Goal: Register for event/course

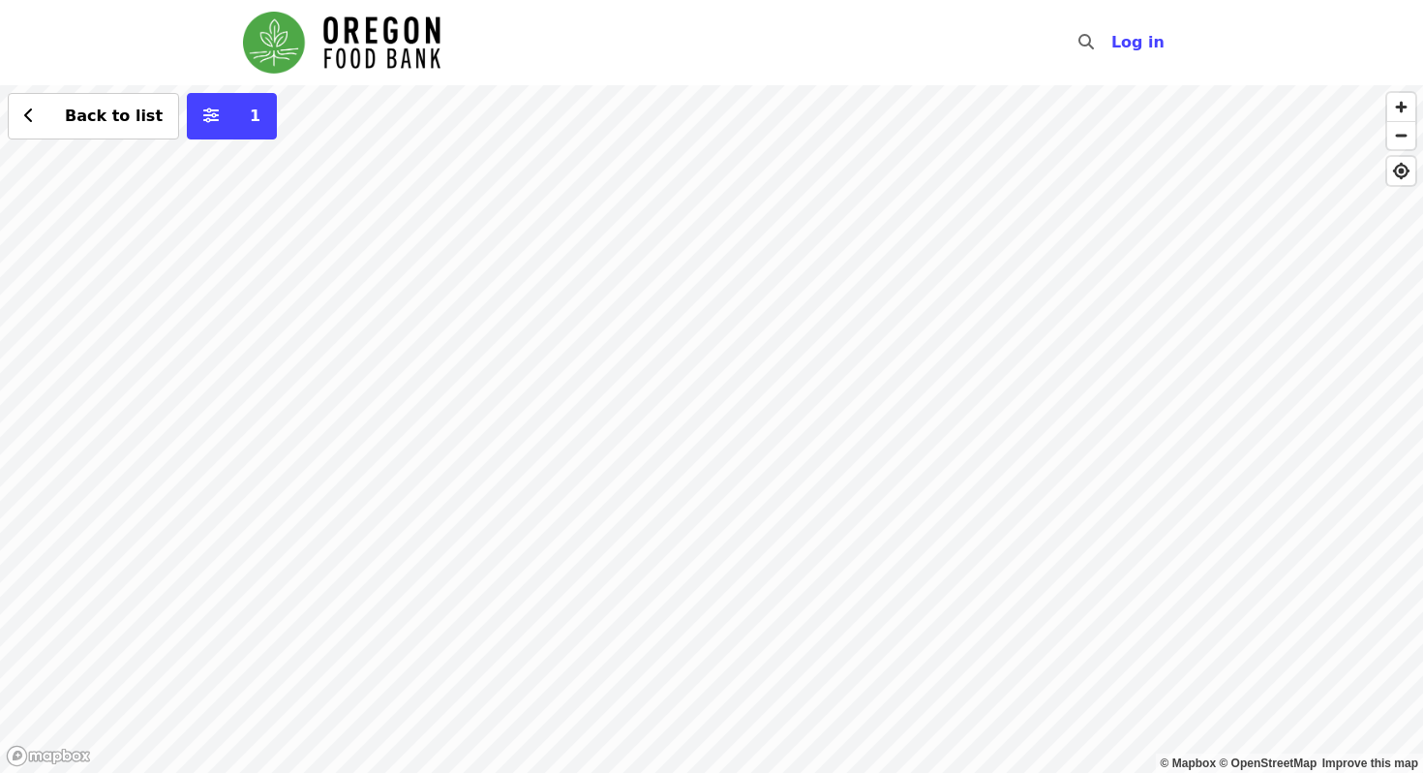
drag, startPoint x: 680, startPoint y: 304, endPoint x: 801, endPoint y: 514, distance: 242.5
click at [803, 517] on div "Back to list 1" at bounding box center [711, 428] width 1423 height 687
click at [735, 251] on div "Back to list 1" at bounding box center [711, 428] width 1423 height 687
click at [685, 390] on div "Back to list 1" at bounding box center [711, 428] width 1423 height 687
click at [742, 479] on div "See 2 actions at this location Back to list 1" at bounding box center [711, 428] width 1423 height 687
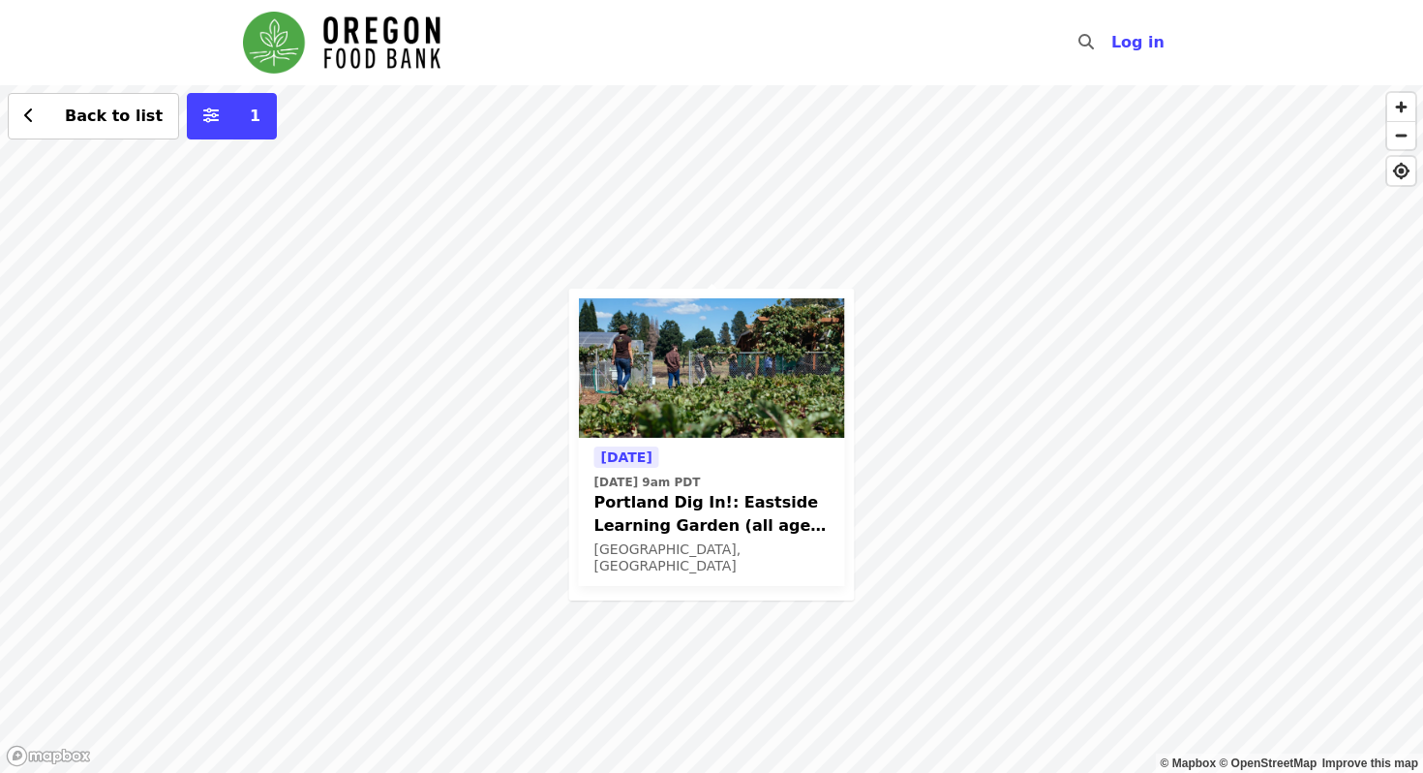
click at [649, 218] on div "Tomorrow Tue, Oct 7 @ 9am PDT Portland Dig In!: Eastside Learning Garden (all a…" at bounding box center [711, 428] width 1423 height 687
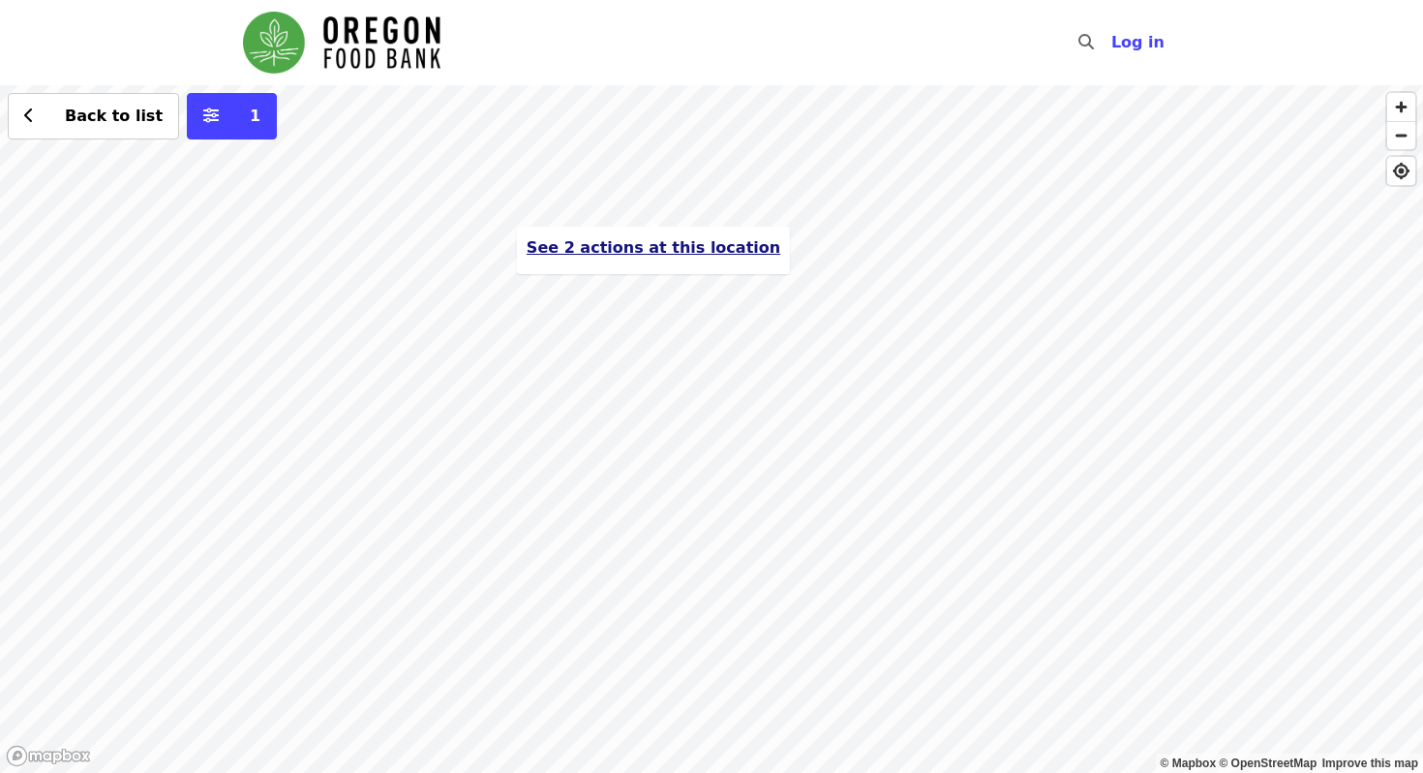
click at [651, 252] on span "See 2 actions at this location" at bounding box center [654, 247] width 254 height 18
drag, startPoint x: 1082, startPoint y: 639, endPoint x: 847, endPoint y: 407, distance: 330.7
click at [847, 407] on div "See 2 actions at this location Back to list 1" at bounding box center [711, 428] width 1423 height 687
drag, startPoint x: 899, startPoint y: 480, endPoint x: 694, endPoint y: 486, distance: 205.3
click at [694, 485] on div "See 2 actions at this location Back to list 1" at bounding box center [711, 428] width 1423 height 687
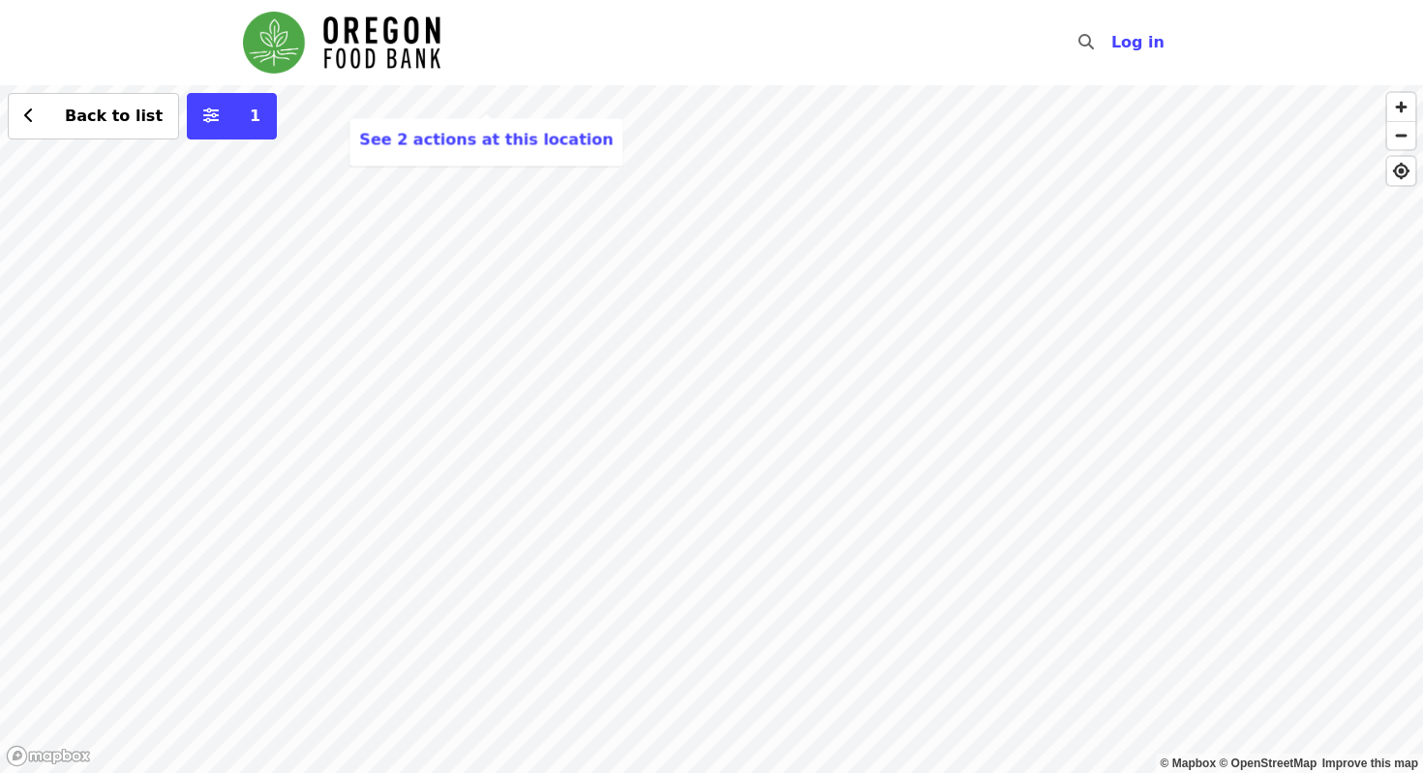
click at [694, 486] on div "See 2 actions at this location Back to list 1" at bounding box center [711, 428] width 1423 height 687
click at [874, 373] on div "Back to list 1" at bounding box center [711, 428] width 1423 height 687
click at [521, 188] on div "Back to list 1" at bounding box center [711, 428] width 1423 height 687
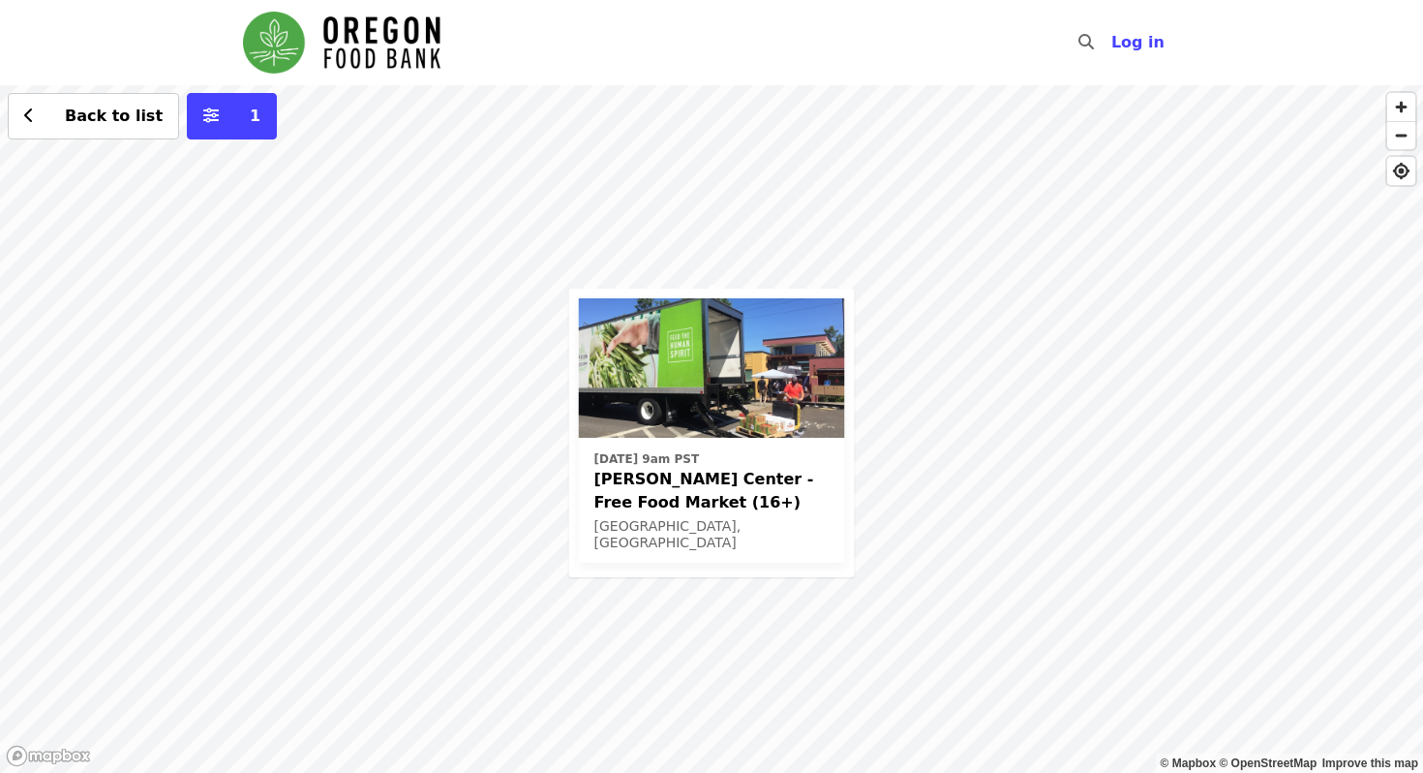
click at [796, 473] on span "[PERSON_NAME] Center - Free Food Market (16+)" at bounding box center [711, 491] width 235 height 46
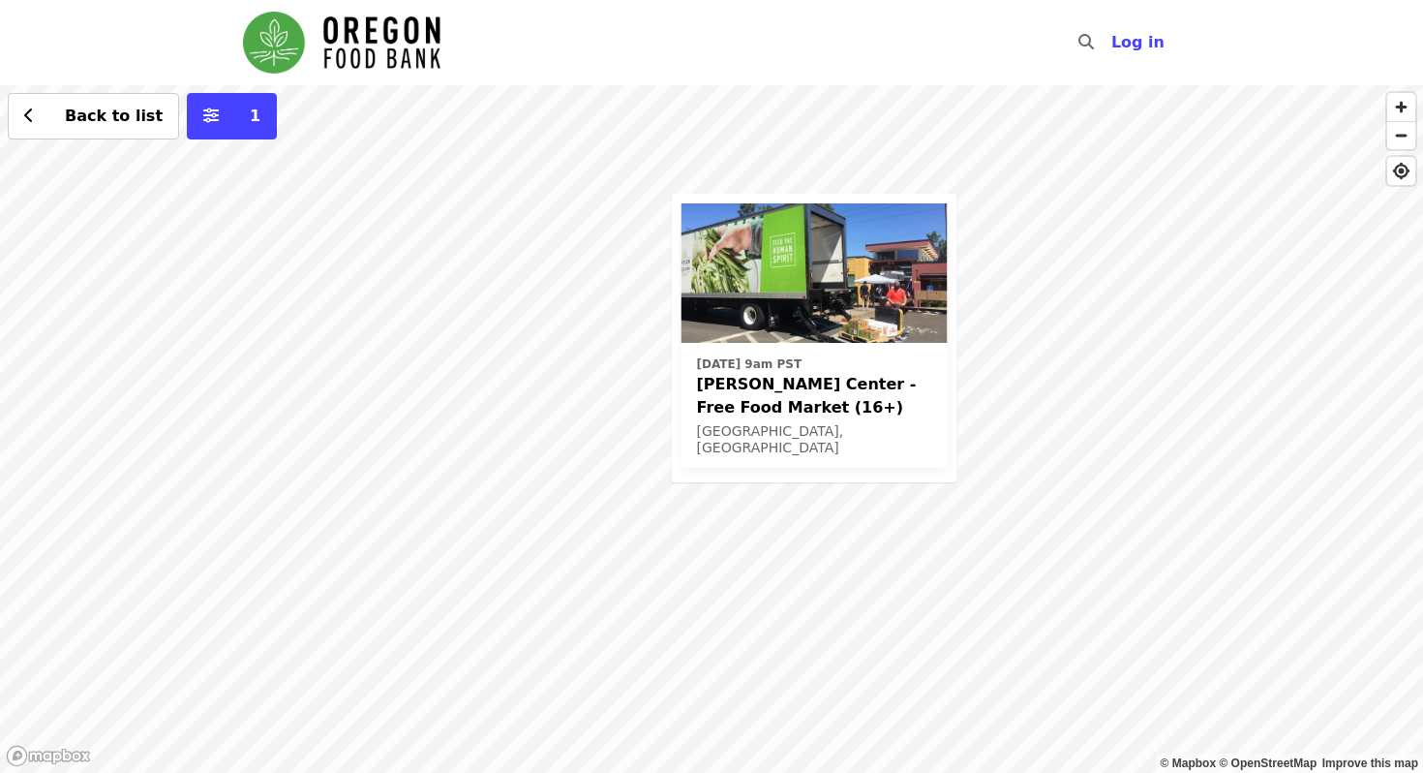
drag, startPoint x: 1219, startPoint y: 670, endPoint x: 1097, endPoint y: 521, distance: 192.6
click at [1097, 521] on div "Wed, Nov 5 @ 9am PST Ortiz Center - Free Food Market (16+) Portland, OR Back to…" at bounding box center [711, 428] width 1423 height 687
click at [981, 411] on div "Wed, Nov 5 @ 9am PST Ortiz Center - Free Food Market (16+) Portland, OR Back to…" at bounding box center [711, 428] width 1423 height 687
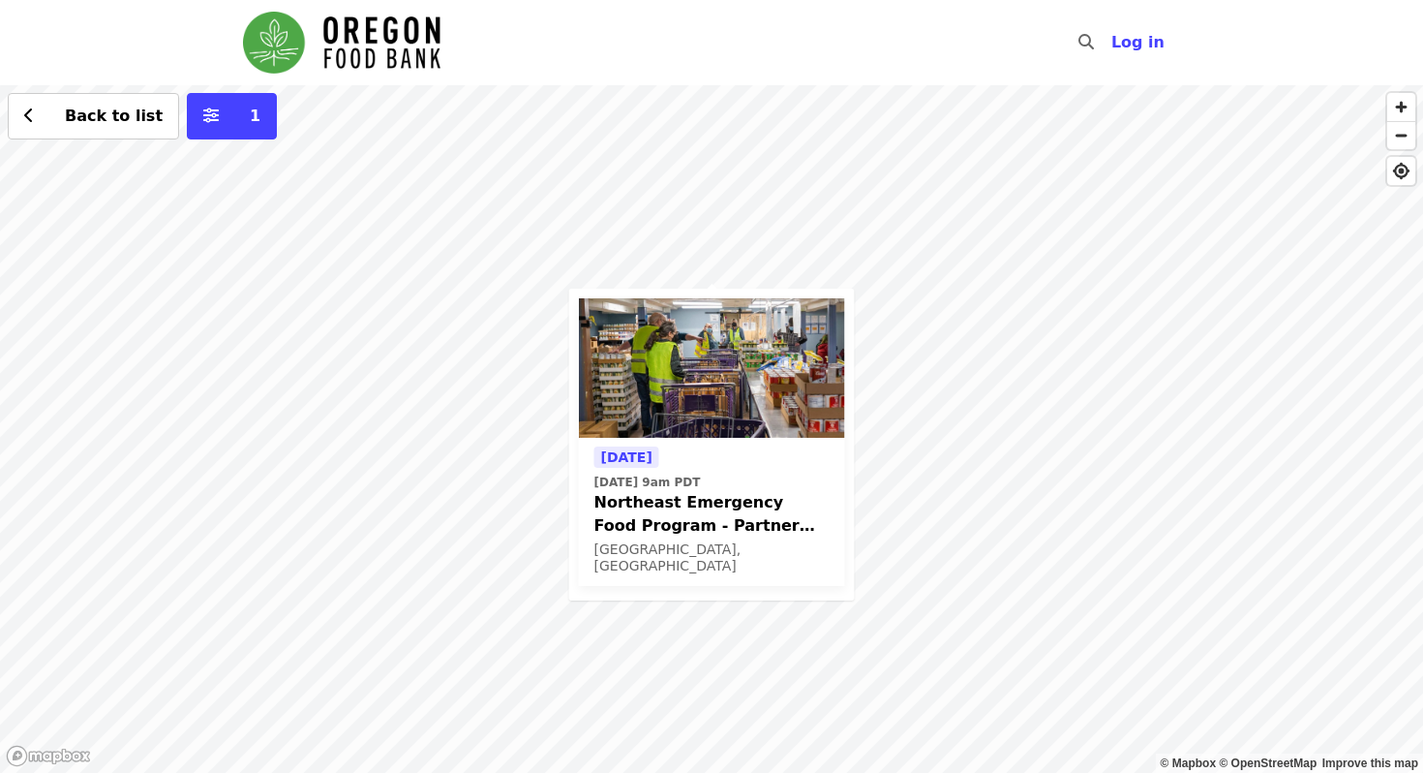
click at [767, 511] on span "Northeast Emergency Food Program - Partner Agency Support" at bounding box center [711, 514] width 235 height 46
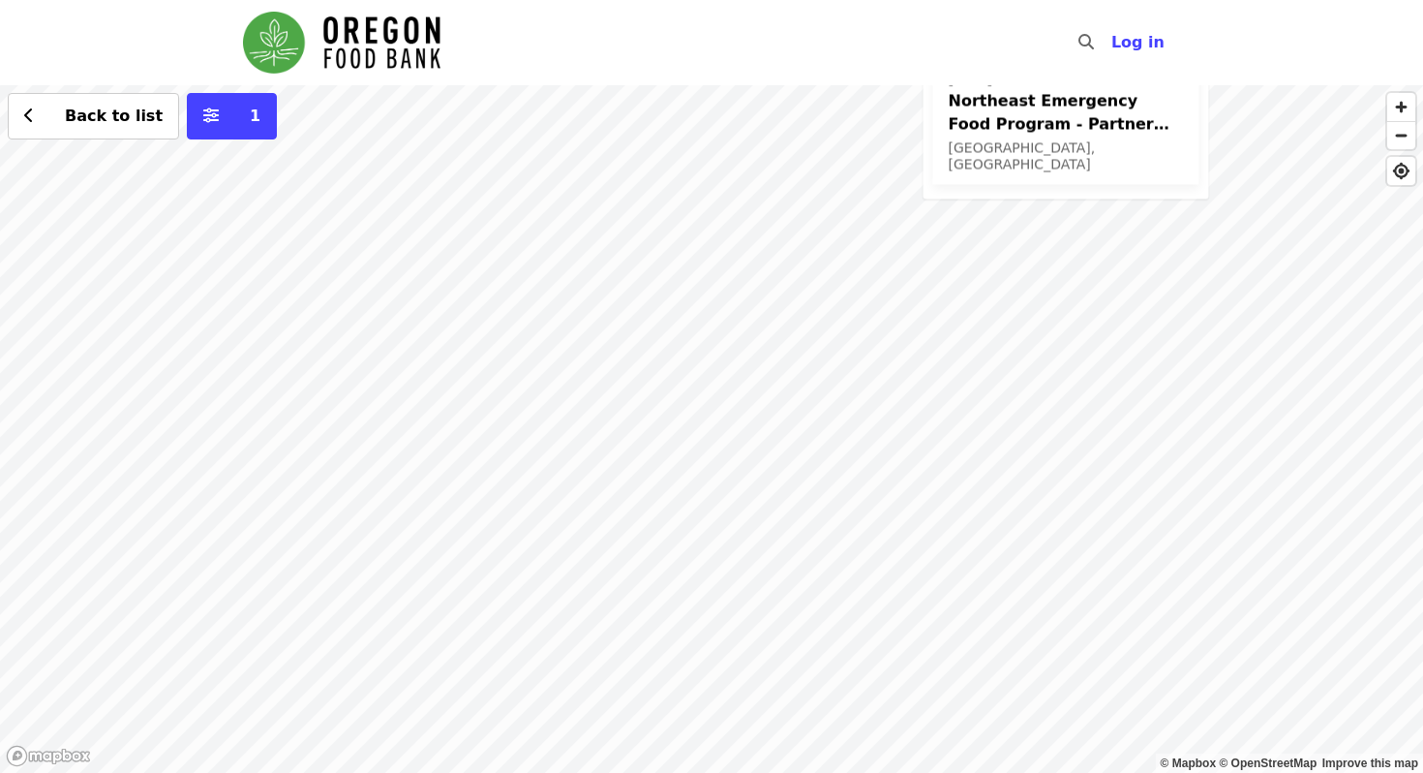
drag, startPoint x: 665, startPoint y: 357, endPoint x: 721, endPoint y: -50, distance: 411.5
click at [721, 0] on html "Skip to content ​ Log in © Mapbox © OpenStreetMap Improve this map Tomorrow Sat…" at bounding box center [711, 386] width 1423 height 773
click at [445, 289] on div "Tomorrow Sat, Oct 4 @ 9am PDT Northeast Emergency Food Program - Partner Agency…" at bounding box center [711, 428] width 1423 height 687
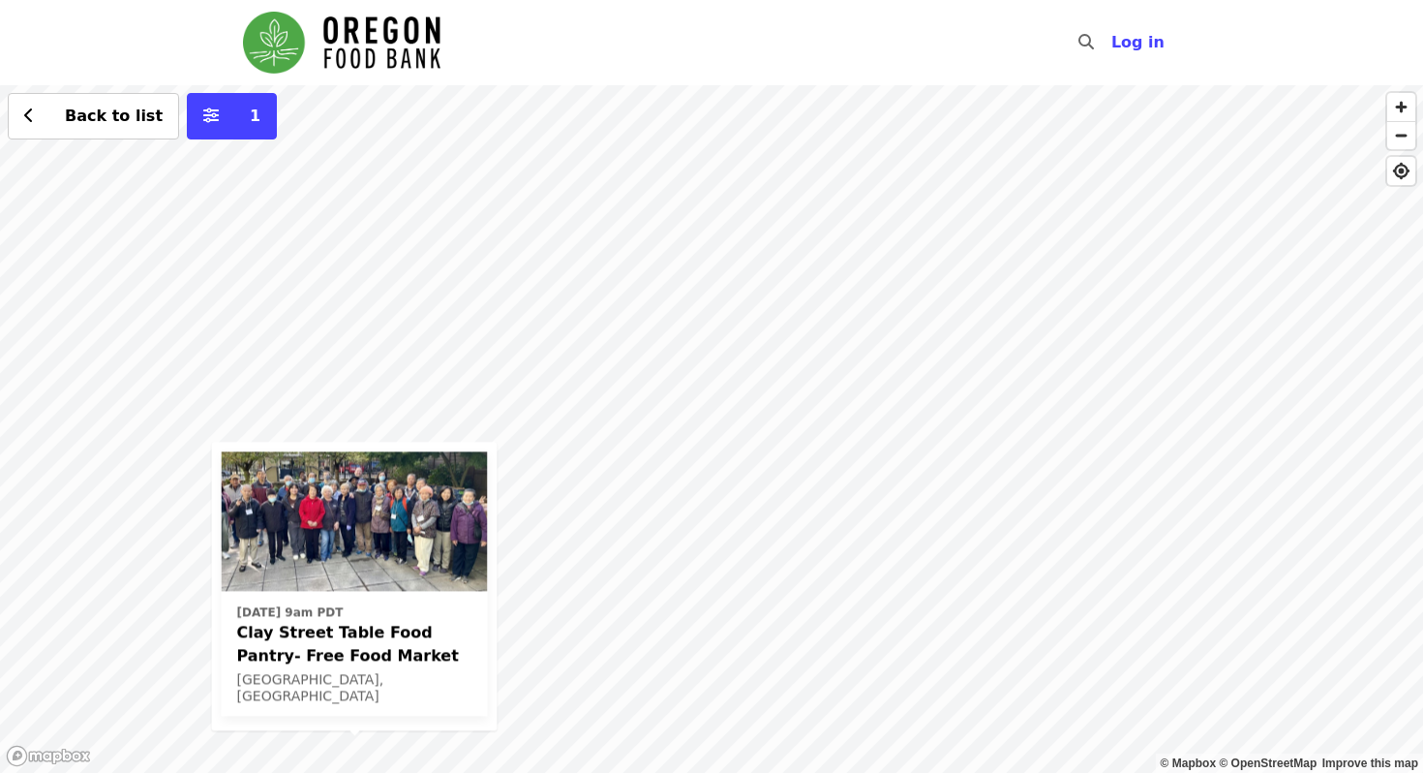
drag, startPoint x: 1033, startPoint y: 320, endPoint x: 676, endPoint y: 772, distance: 575.5
click at [676, 772] on div "Thu, Oct 9 @ 9am PDT Clay Street Table Food Pantry- Free Food Market Portland, …" at bounding box center [711, 428] width 1423 height 687
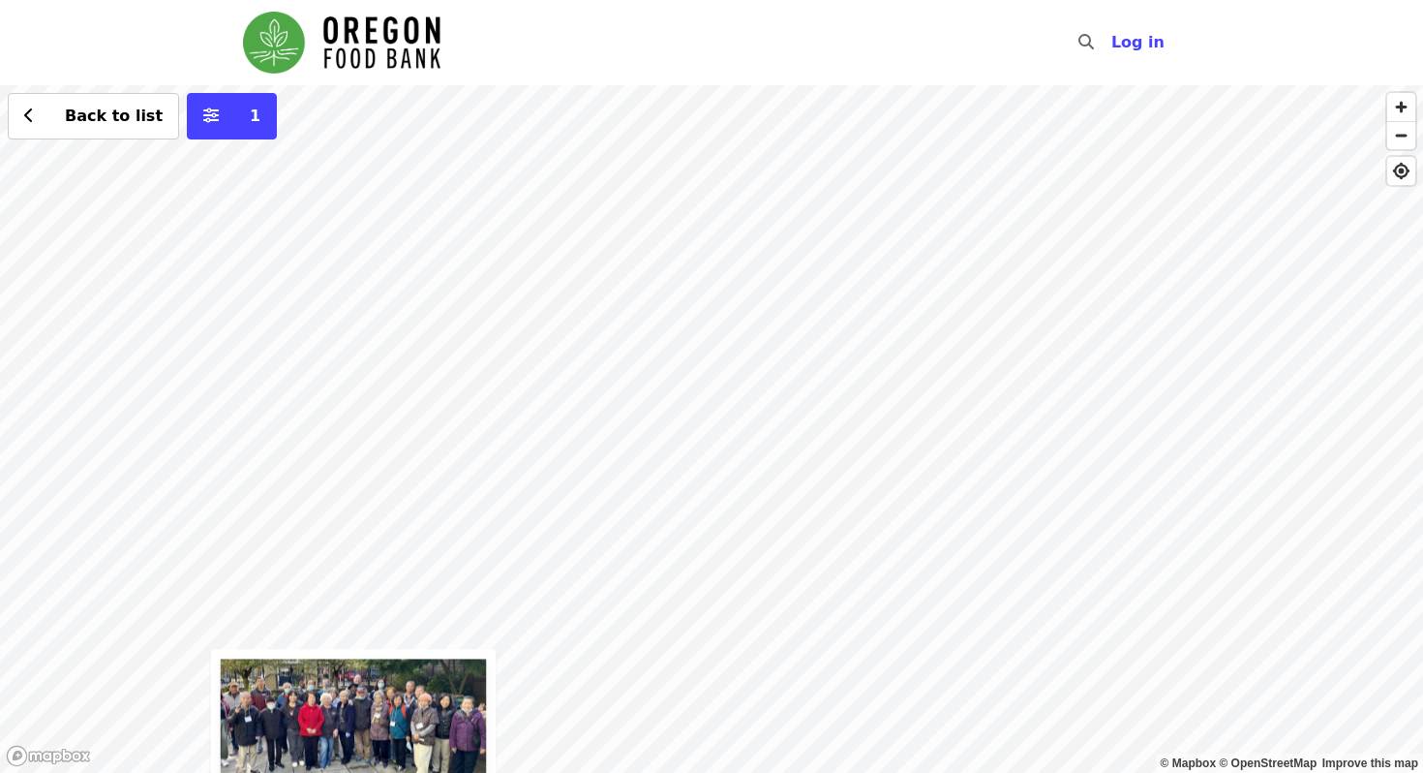
drag, startPoint x: 825, startPoint y: 473, endPoint x: 823, endPoint y: 690, distance: 216.9
click at [823, 690] on div "Thu, Oct 9 @ 9am PDT Clay Street Table Food Pantry- Free Food Market Portland, …" at bounding box center [711, 428] width 1423 height 687
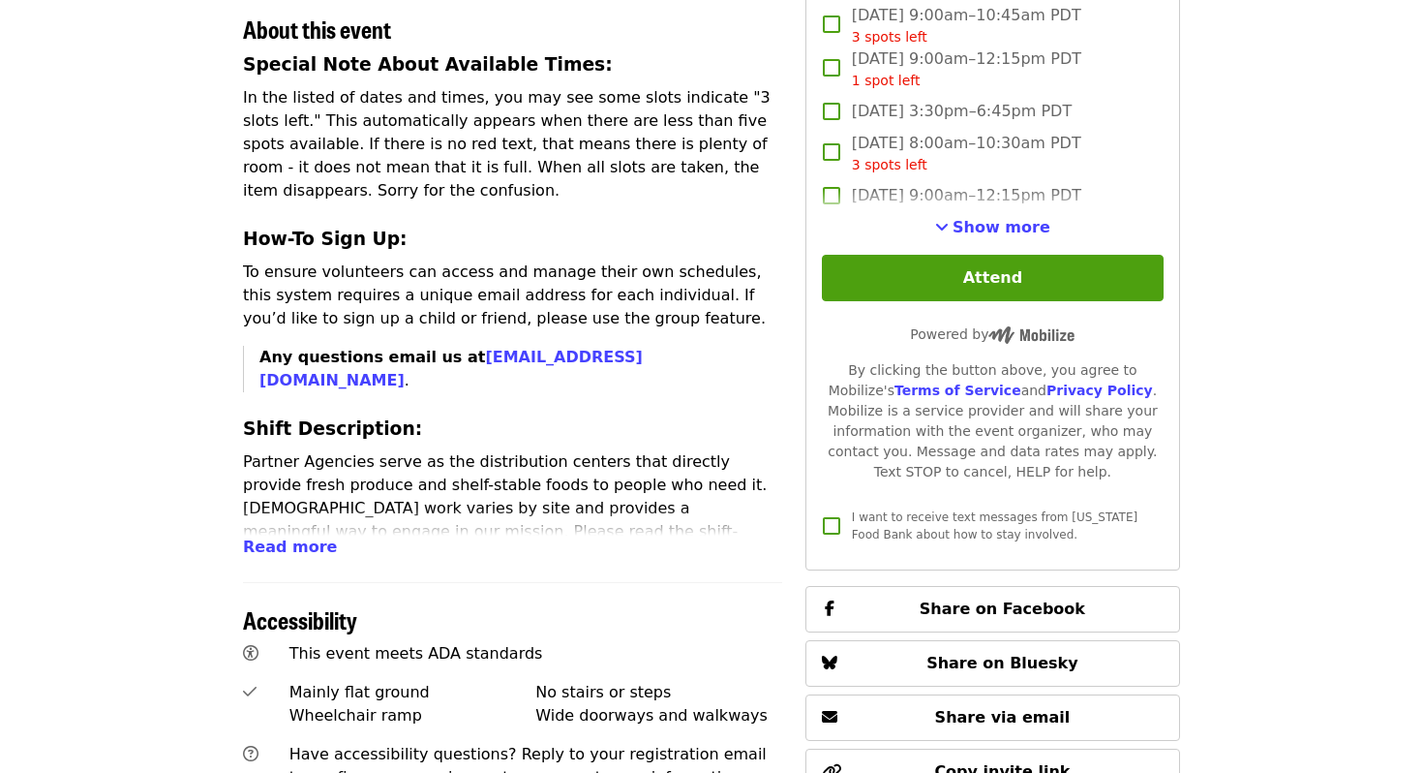
scroll to position [740, 0]
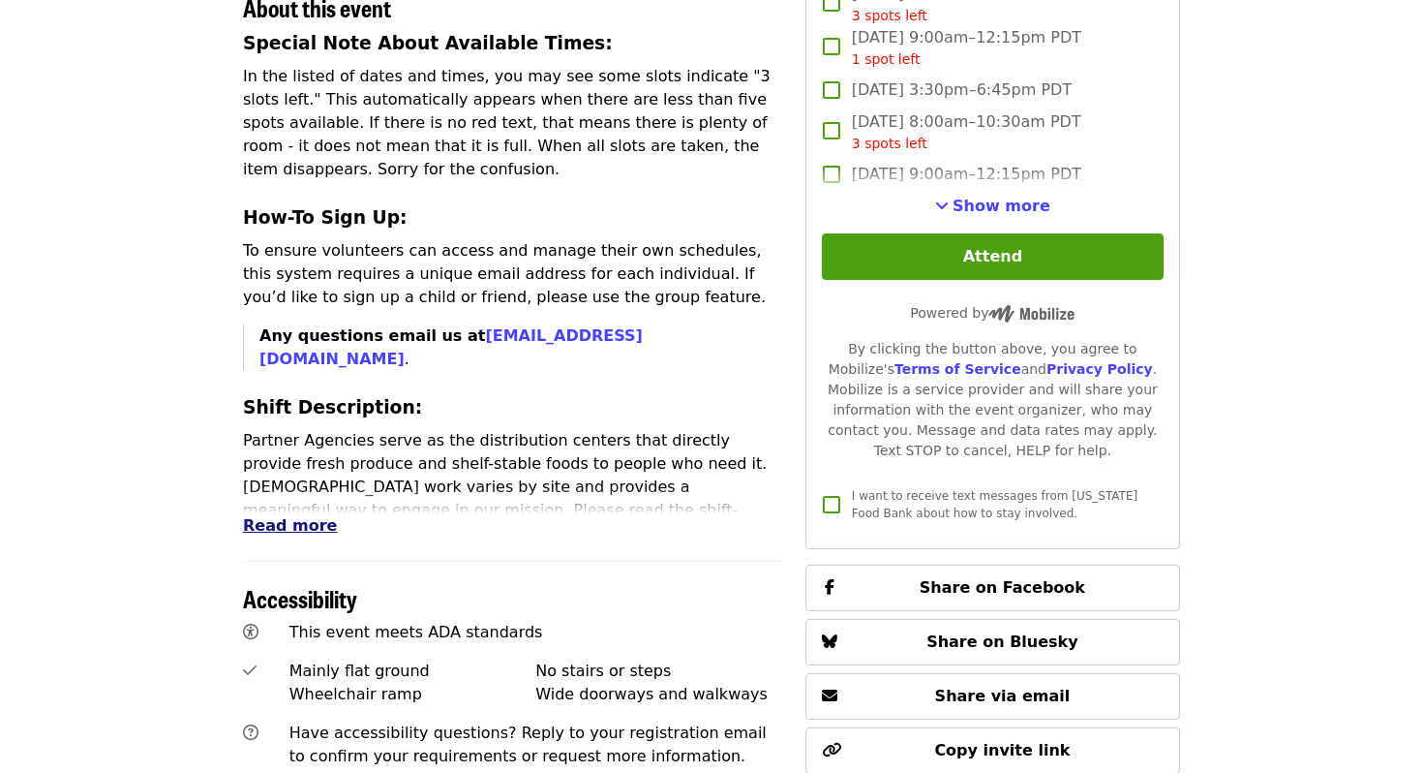
click at [263, 516] on span "Read more" at bounding box center [290, 525] width 94 height 18
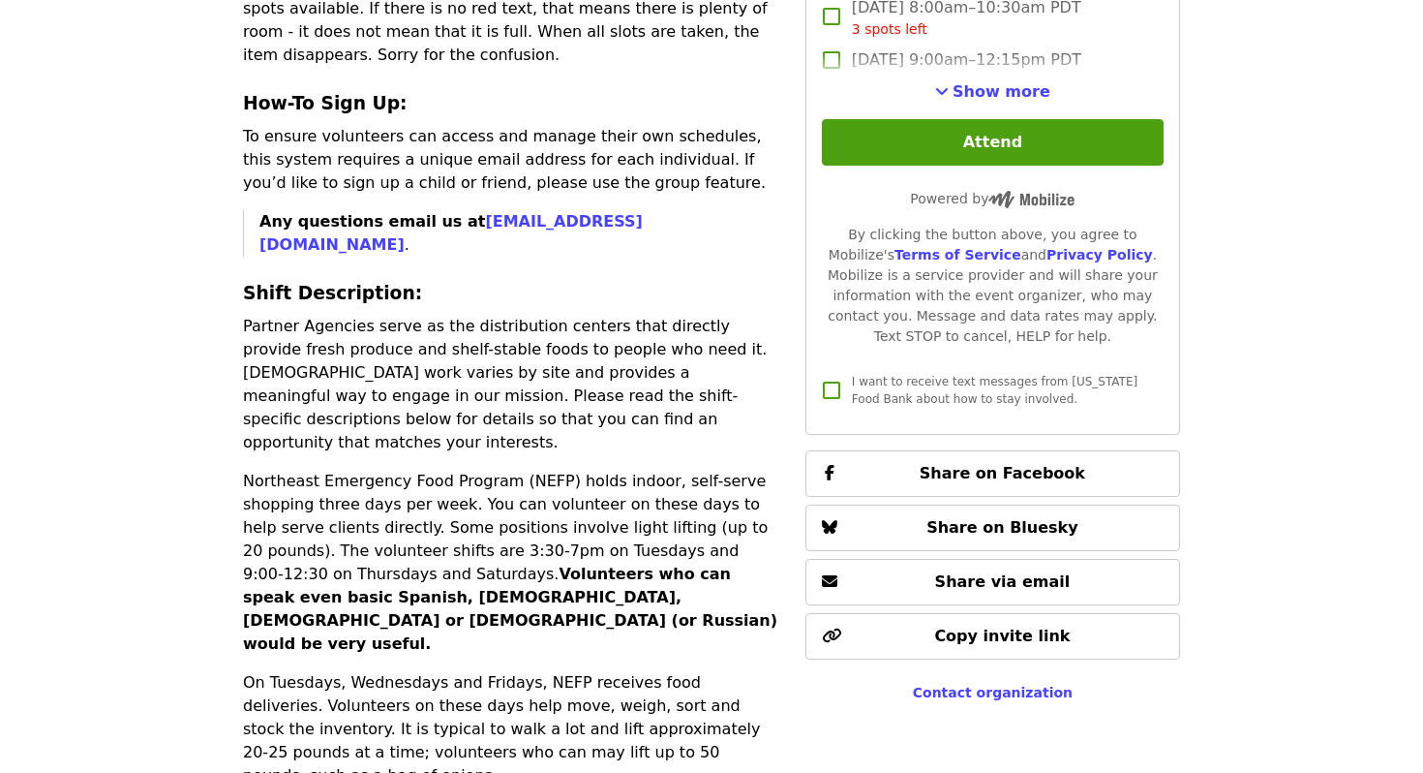
scroll to position [864, 0]
